Goal: Go to known website: Go to known website

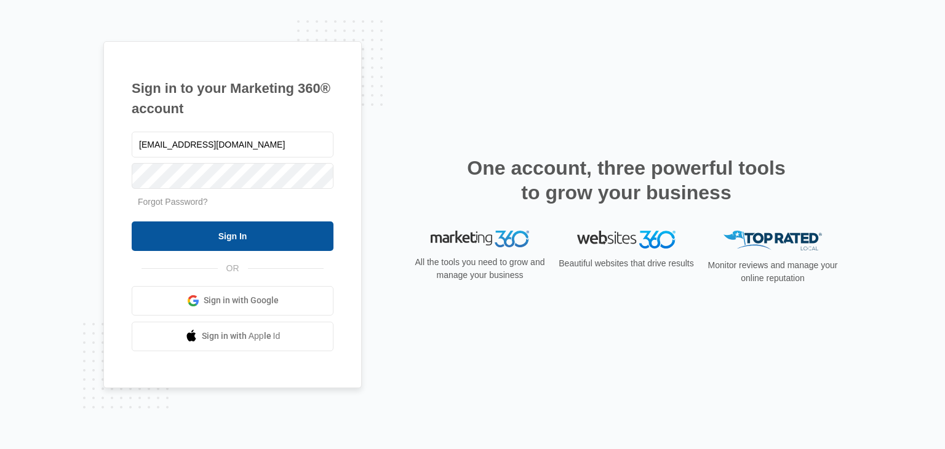
click at [229, 236] on input "Sign In" at bounding box center [233, 236] width 202 height 30
